Goal: Task Accomplishment & Management: Use online tool/utility

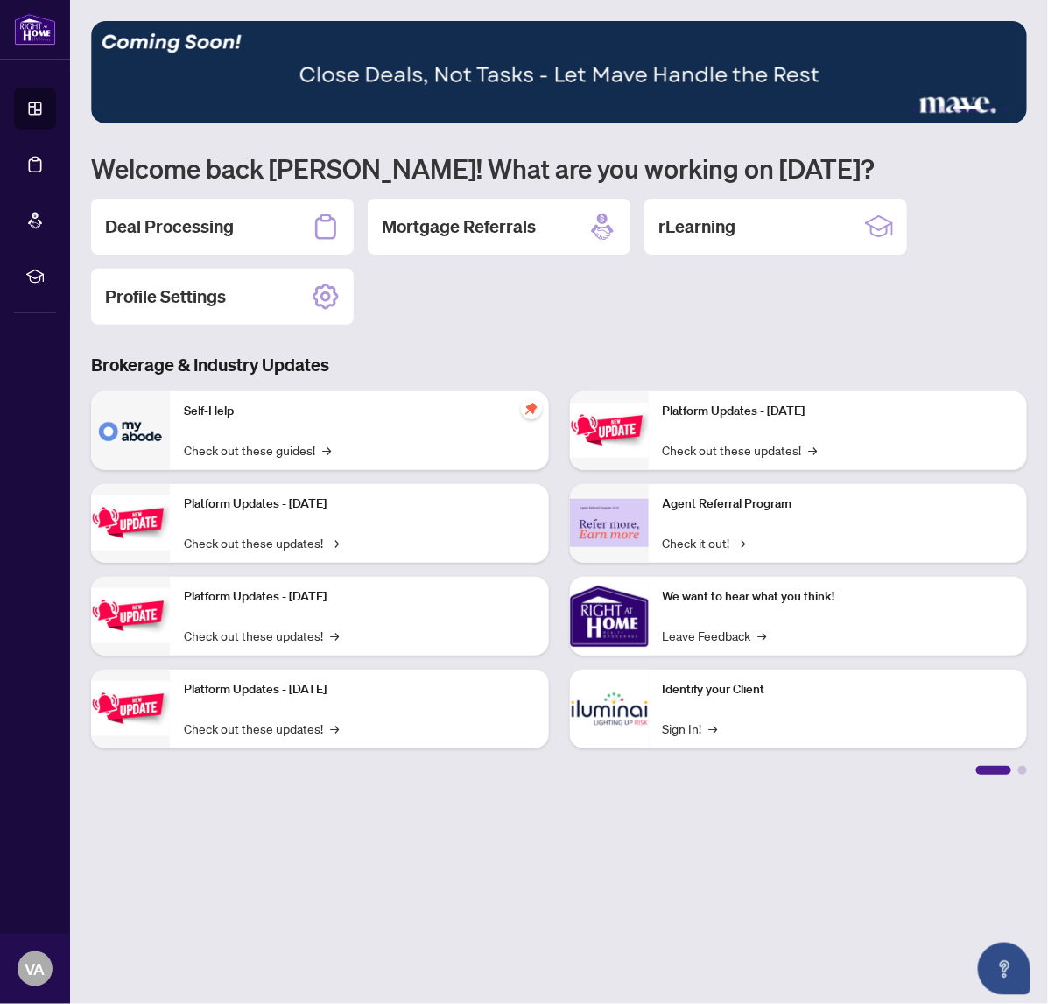
drag, startPoint x: 770, startPoint y: 325, endPoint x: 746, endPoint y: 333, distance: 25.7
click at [770, 326] on div "1 2 3 4 5 6 Welcome back [PERSON_NAME]! What are you working on [DATE]? Deal Pr…" at bounding box center [559, 398] width 936 height 754
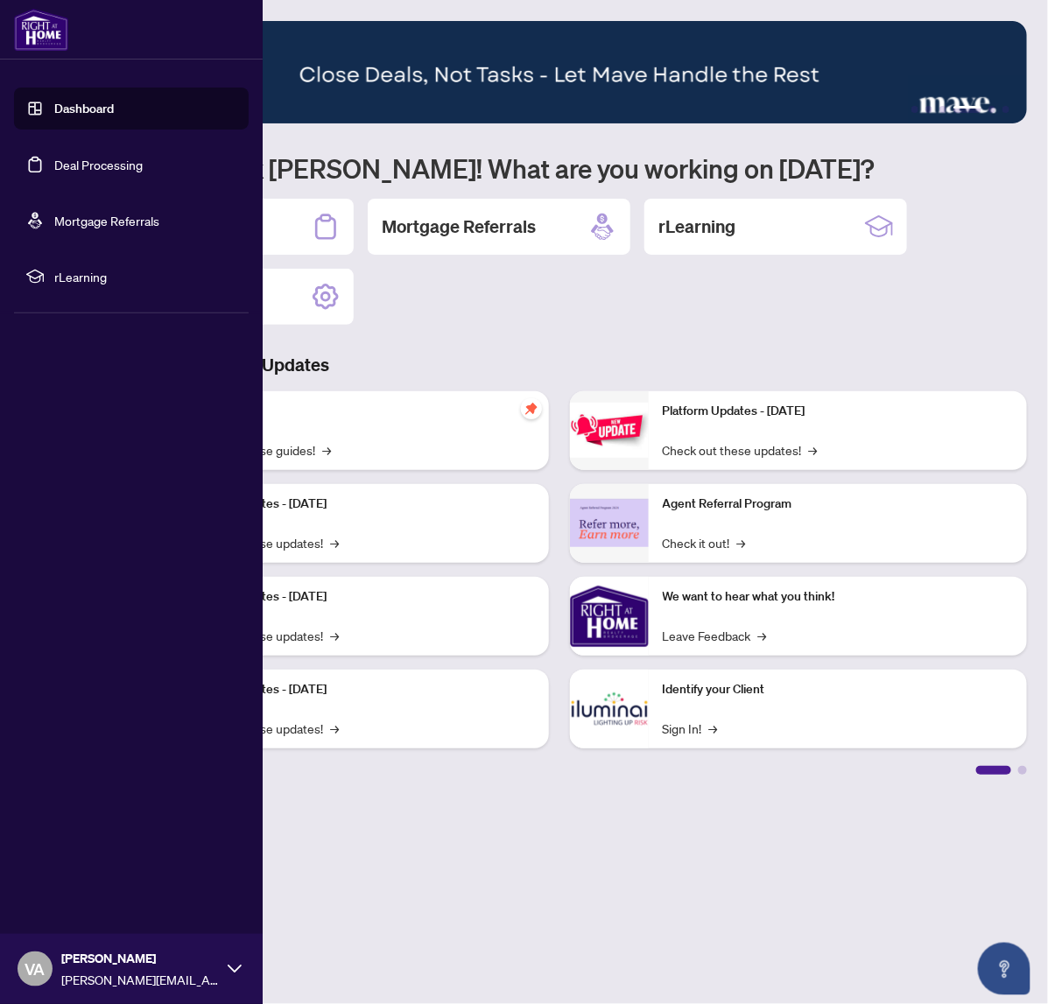
click at [90, 157] on link "Deal Processing" at bounding box center [98, 165] width 88 height 16
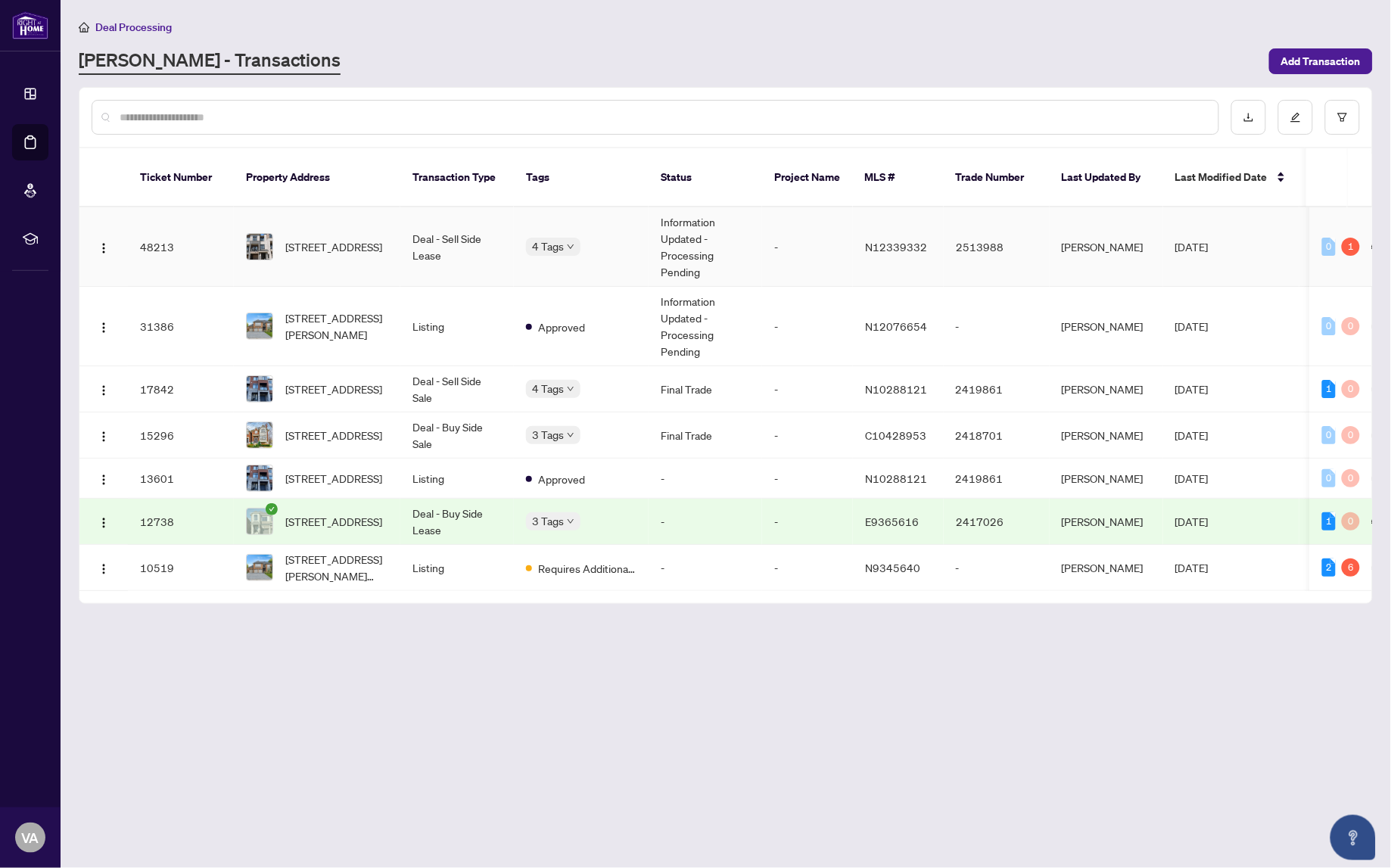
click at [434, 226] on td "Deal - Sell Side Lease" at bounding box center [456, 247] width 113 height 80
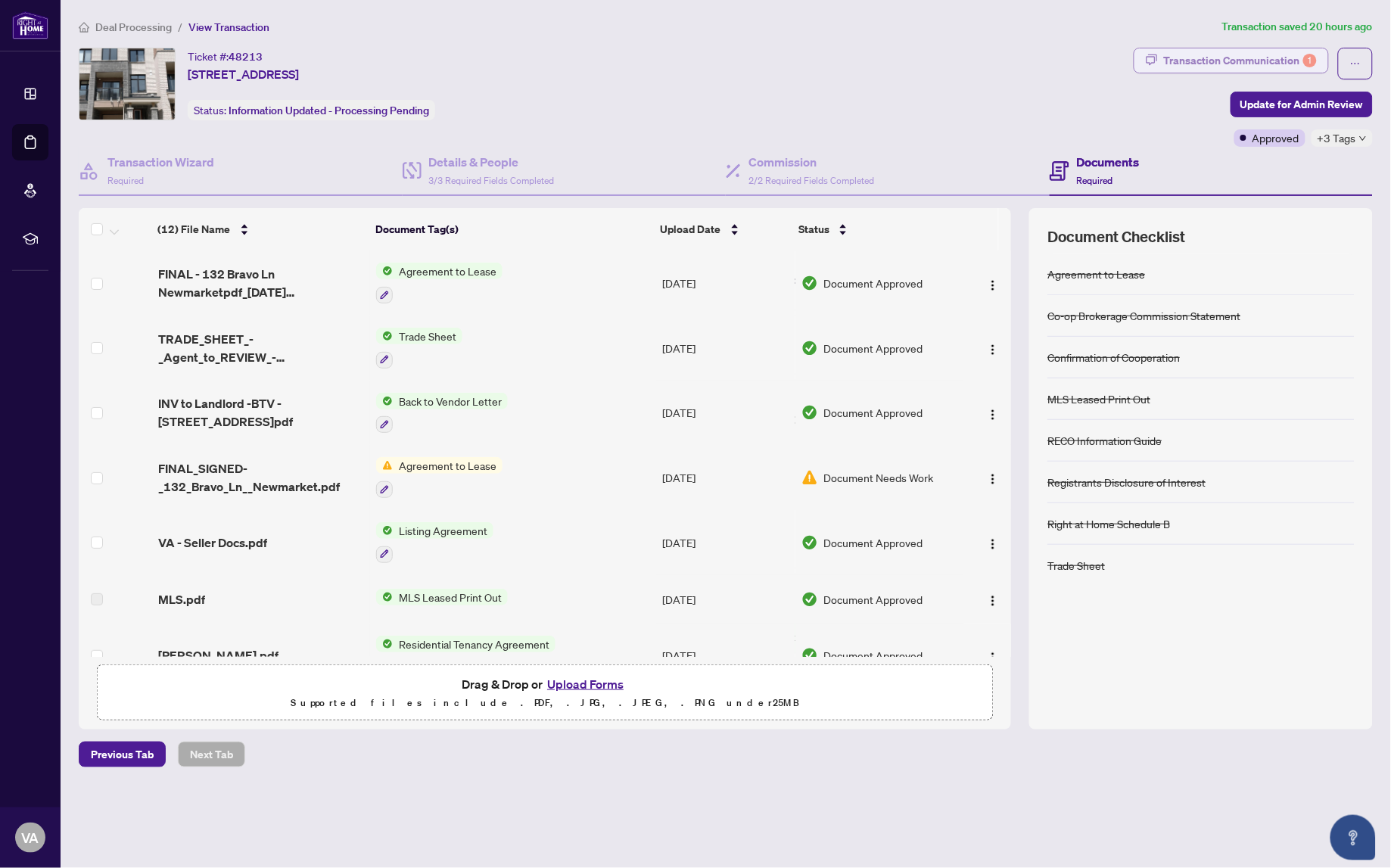
click at [905, 64] on div "Transaction Communication 1" at bounding box center [1240, 61] width 153 height 24
